Goal: Task Accomplishment & Management: Manage account settings

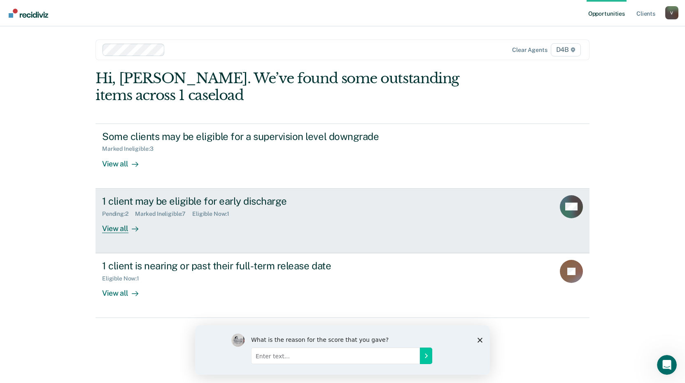
click at [118, 229] on div "View all" at bounding box center [125, 225] width 46 height 16
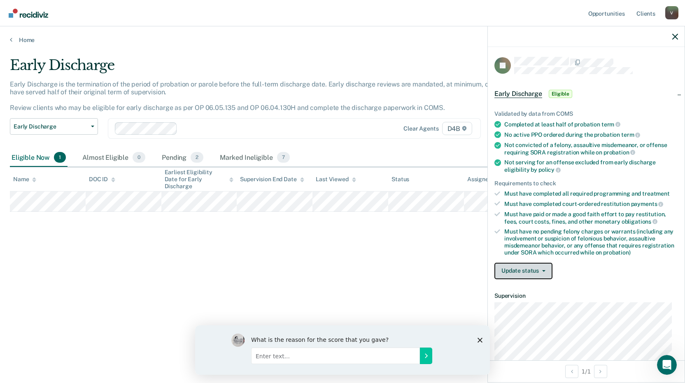
click at [541, 270] on span "button" at bounding box center [542, 271] width 7 height 2
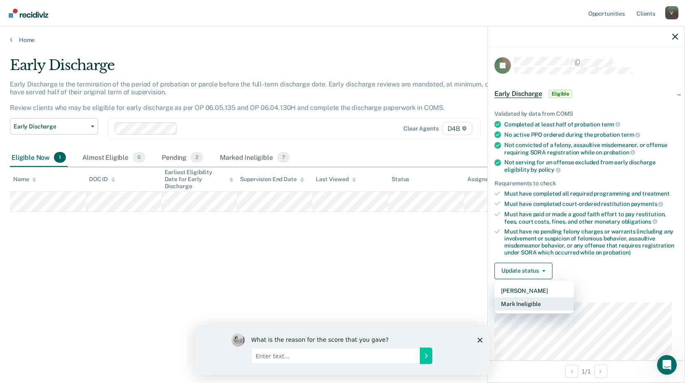
click at [525, 303] on button "Mark Ineligible" at bounding box center [533, 303] width 79 height 13
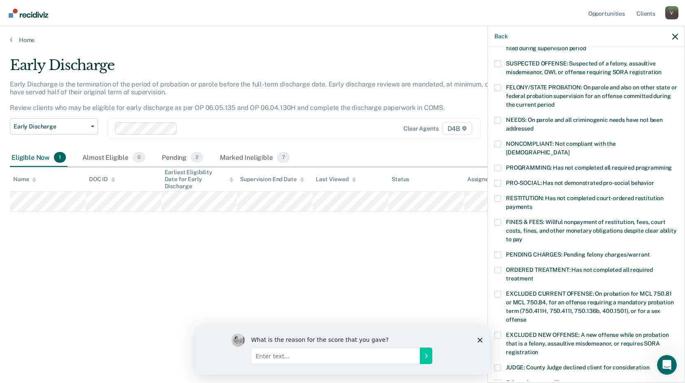
scroll to position [200, 0]
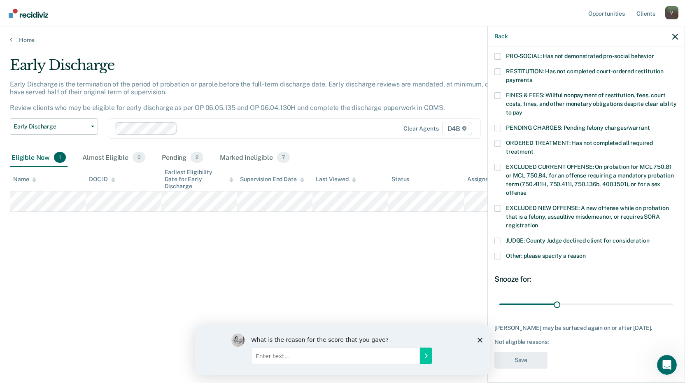
click at [502, 253] on label "Other: please specify a reason" at bounding box center [586, 257] width 184 height 9
click at [586, 253] on input "Other: please specify a reason" at bounding box center [586, 253] width 0 height 0
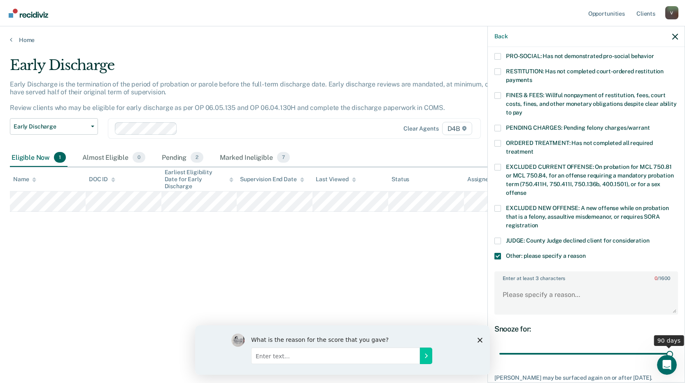
drag, startPoint x: 554, startPoint y: 344, endPoint x: 688, endPoint y: 338, distance: 133.9
type input "90"
click at [673, 347] on input "range" at bounding box center [586, 354] width 174 height 14
click at [519, 284] on textarea "Enter at least 3 characters 0 / 1600" at bounding box center [586, 298] width 182 height 30
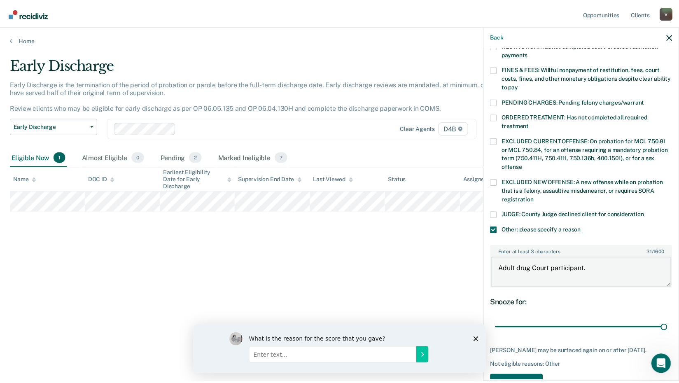
scroll to position [249, 0]
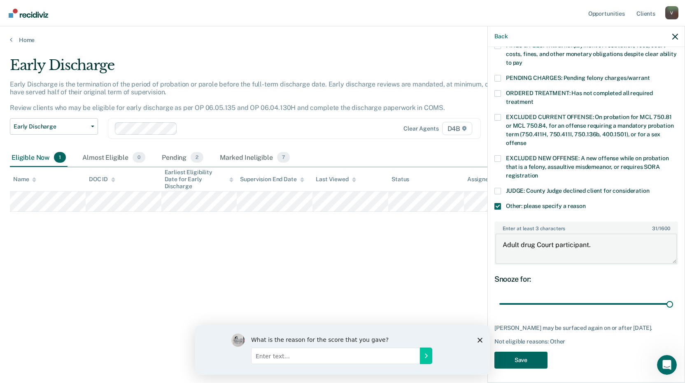
type textarea "Adult drug Court participant."
click at [532, 356] on button "Save" at bounding box center [520, 359] width 53 height 17
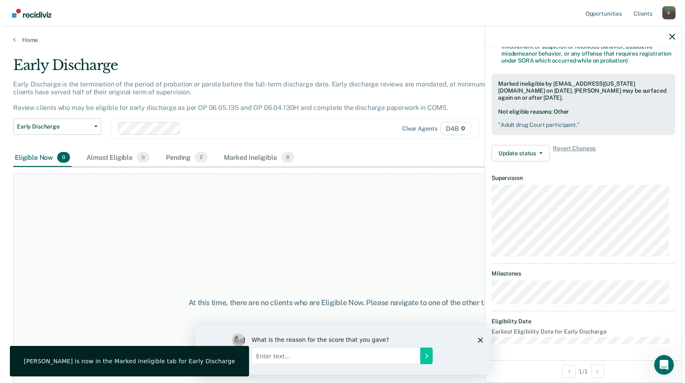
scroll to position [191, 0]
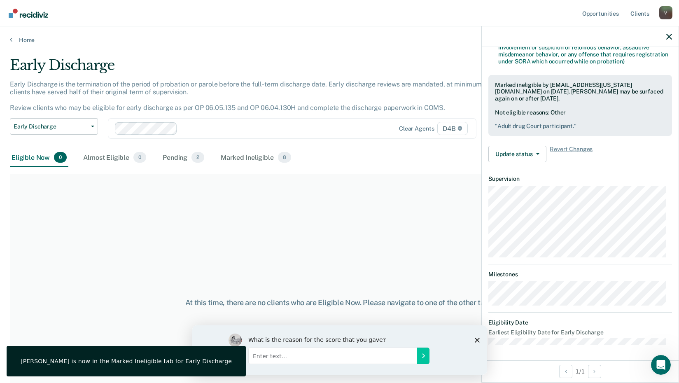
click at [292, 216] on div "At this time, there are no clients who are Eligible Now. Please navigate to one…" at bounding box center [339, 303] width 659 height 258
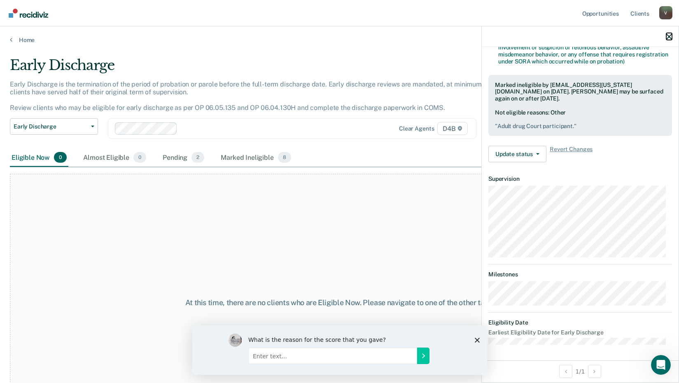
click at [669, 35] on icon "button" at bounding box center [669, 37] width 6 height 6
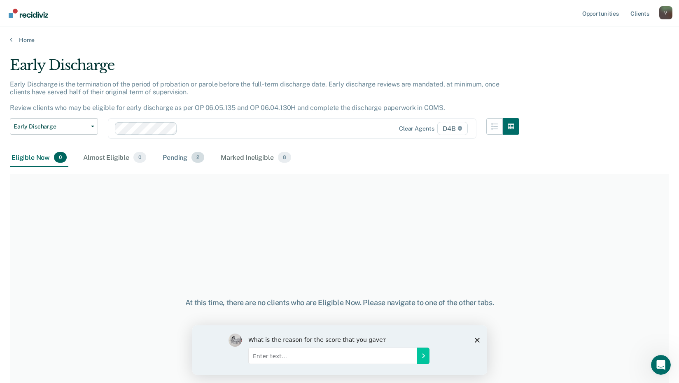
click at [185, 160] on div "Pending 2" at bounding box center [183, 158] width 45 height 18
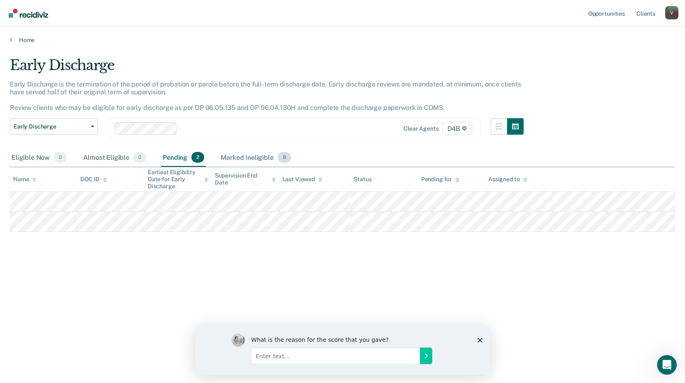
click at [256, 156] on div "Marked Ineligible 8" at bounding box center [256, 158] width 74 height 18
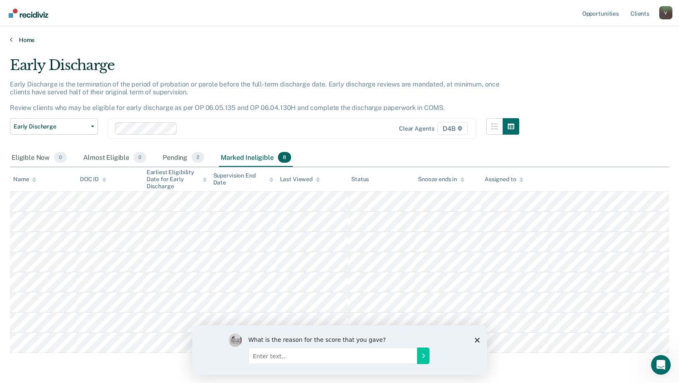
click at [22, 39] on link "Home" at bounding box center [339, 39] width 659 height 7
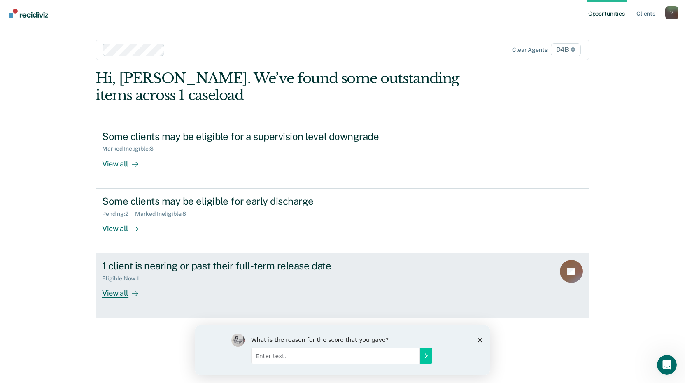
click at [135, 297] on div at bounding box center [133, 292] width 10 height 9
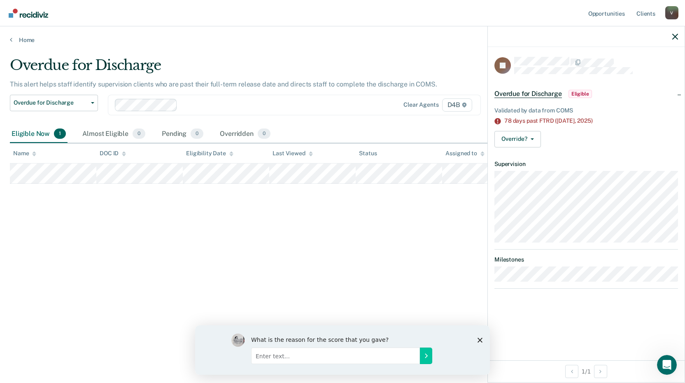
click at [544, 137] on div "Override? Mark Pending Mark Overridden" at bounding box center [586, 139] width 184 height 16
drag, startPoint x: 541, startPoint y: 137, endPoint x: 533, endPoint y: 140, distance: 7.8
click at [540, 138] on div "Override? Mark Pending Mark Overridden" at bounding box center [586, 139] width 184 height 16
click at [533, 140] on button "Override?" at bounding box center [517, 139] width 47 height 16
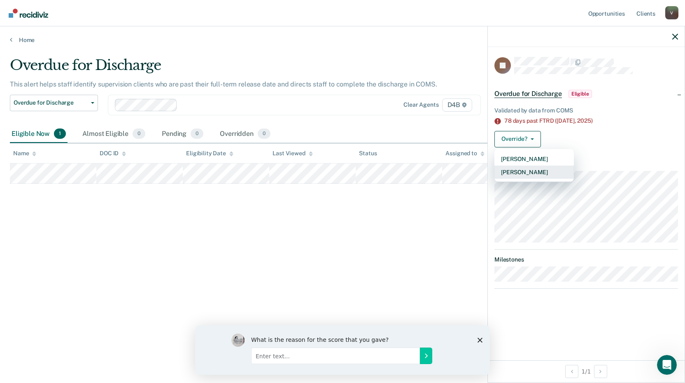
click at [529, 170] on button "Mark Overridden" at bounding box center [533, 171] width 79 height 13
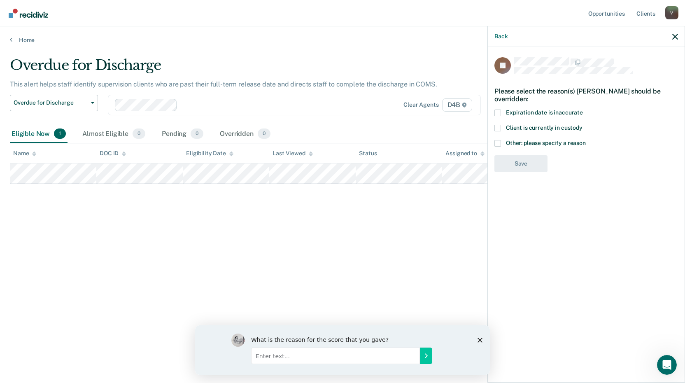
click at [503, 142] on label "Other: please specify a reason" at bounding box center [586, 144] width 184 height 9
click at [586, 140] on input "Other: please specify a reason" at bounding box center [586, 140] width 0 height 0
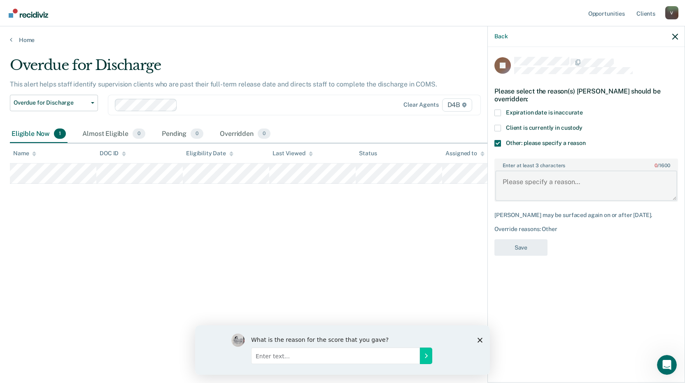
click at [522, 181] on textarea "Enter at least 3 characters 0 / 1600" at bounding box center [586, 185] width 182 height 30
drag, startPoint x: 520, startPoint y: 179, endPoint x: 593, endPoint y: 157, distance: 76.7
click at [593, 157] on div "Enter at least 3 characters 47 / 1600 Discharge date being pulled is not accura…" at bounding box center [586, 180] width 184 height 50
drag, startPoint x: 590, startPoint y: 176, endPoint x: 604, endPoint y: 184, distance: 16.2
click at [591, 177] on textarea "Discharge date being pulled is not accurate." at bounding box center [586, 185] width 182 height 30
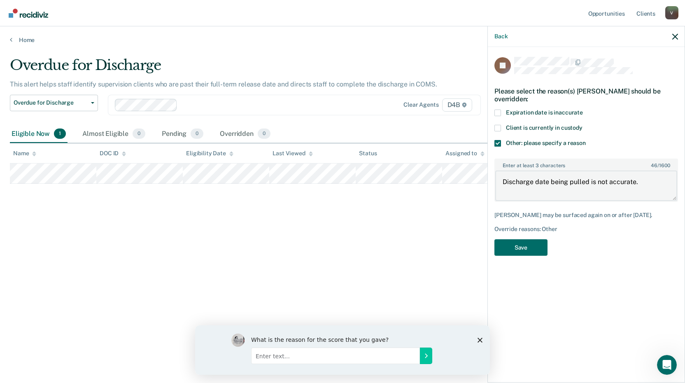
click at [522, 184] on textarea "Discharge date being pulled is not accurate." at bounding box center [586, 185] width 182 height 30
click at [520, 183] on textarea "Discharge date being pulled is not accurate." at bounding box center [586, 185] width 182 height 30
click at [619, 179] on textarea "Discharge date being pulled is not accurate." at bounding box center [586, 185] width 182 height 30
type textarea "Discharge date being pulled is not accurate."
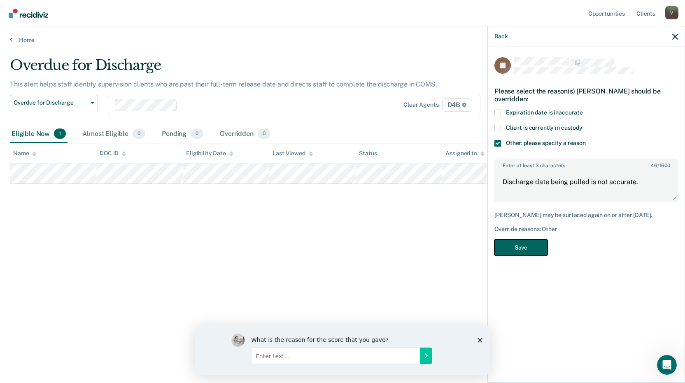
click at [523, 248] on button "Save" at bounding box center [520, 247] width 53 height 17
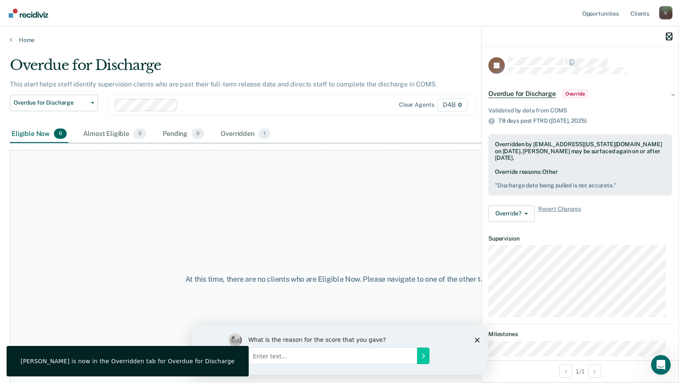
click at [667, 35] on icon "button" at bounding box center [669, 37] width 6 height 6
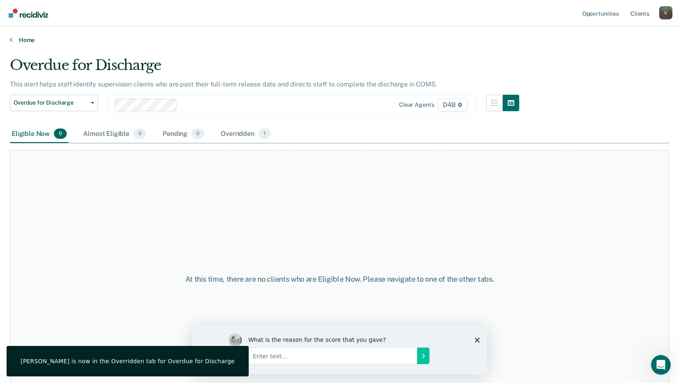
click at [13, 41] on link "Home" at bounding box center [339, 39] width 659 height 7
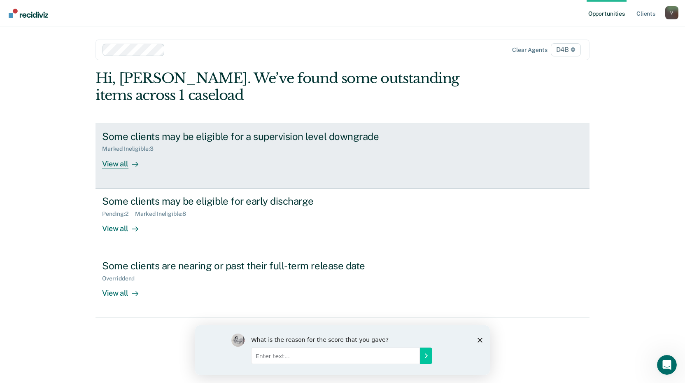
click at [118, 165] on div "View all" at bounding box center [125, 160] width 46 height 16
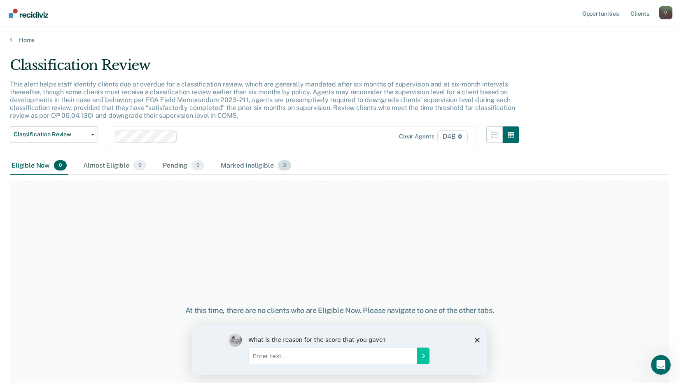
click at [262, 167] on div "Marked Ineligible 3" at bounding box center [256, 166] width 74 height 18
